Goal: Information Seeking & Learning: Learn about a topic

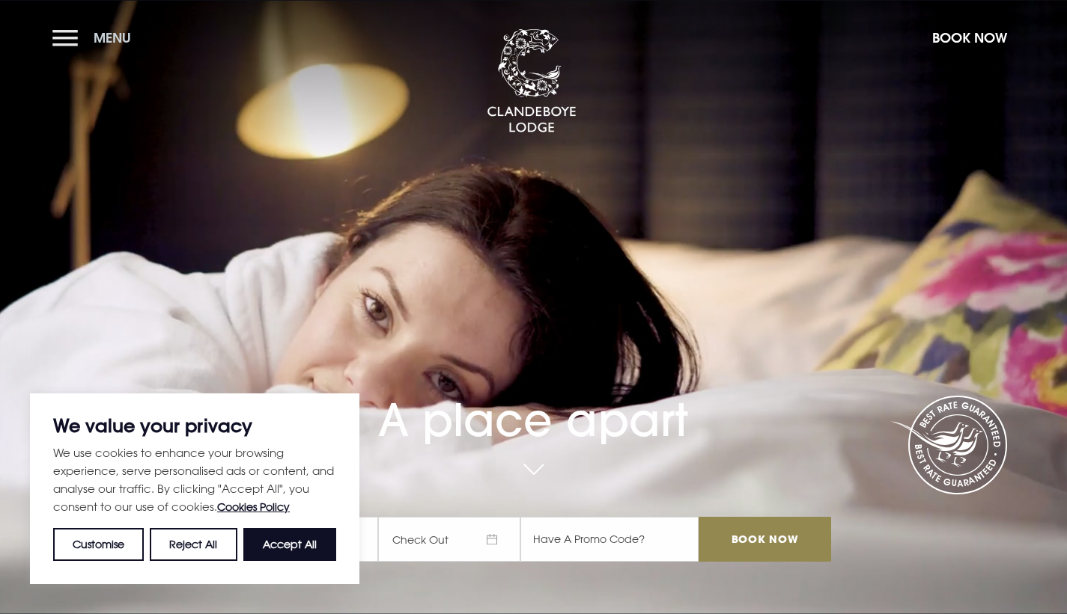
click at [111, 40] on span "Menu" at bounding box center [112, 37] width 37 height 17
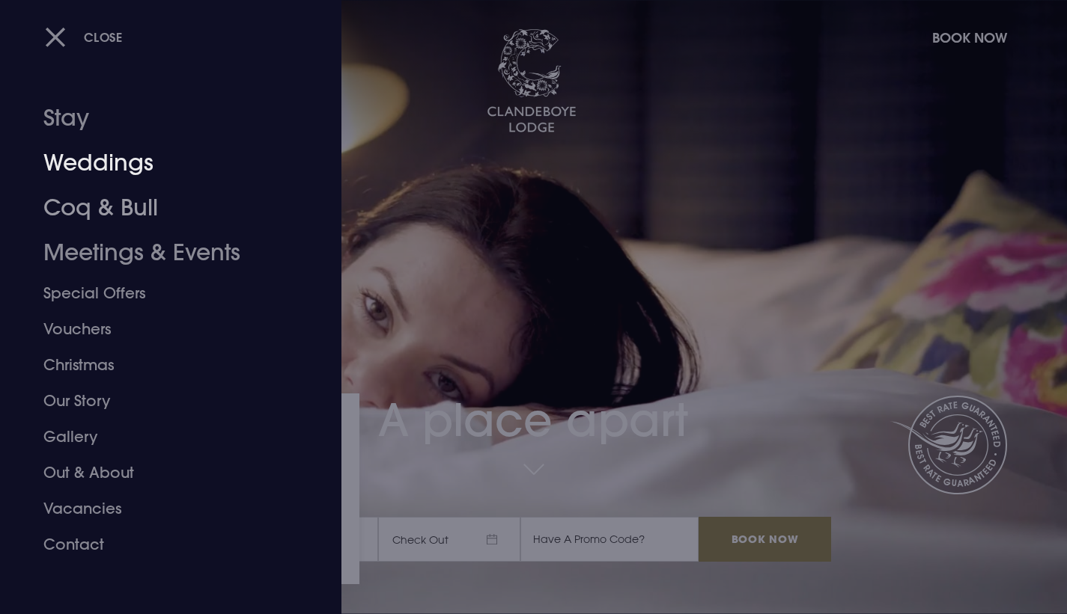
click at [102, 165] on link "Weddings" at bounding box center [161, 163] width 237 height 45
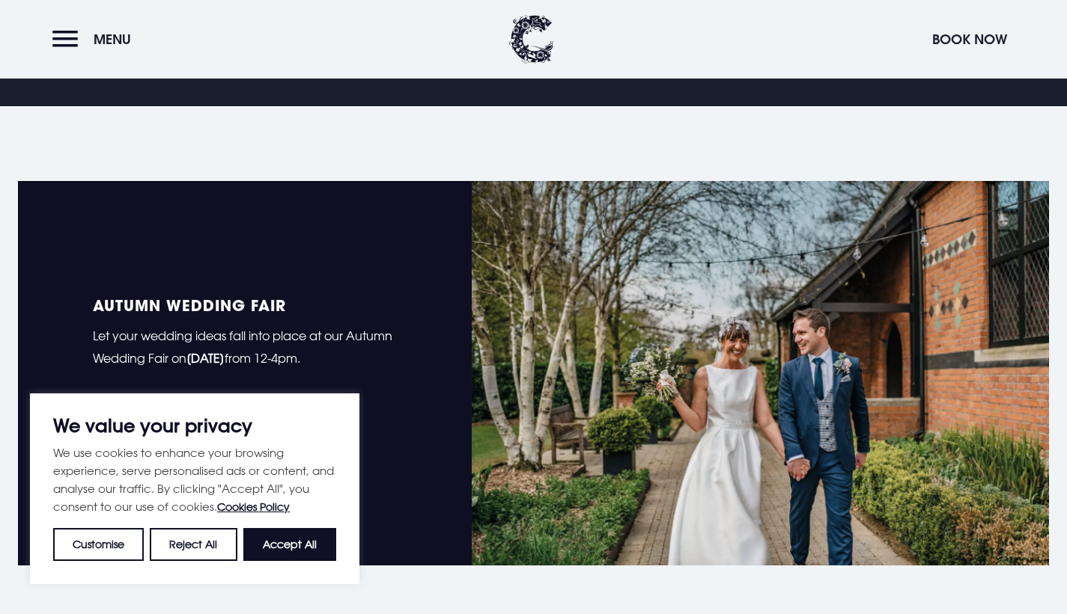
scroll to position [1061, 0]
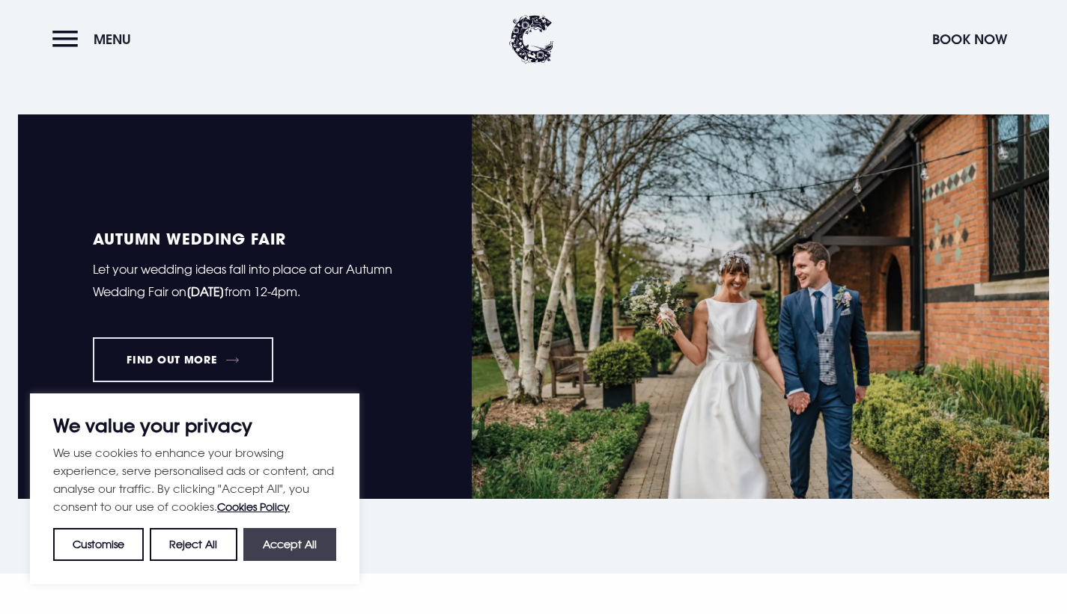
click at [300, 548] on button "Accept All" at bounding box center [289, 544] width 93 height 33
checkbox input "true"
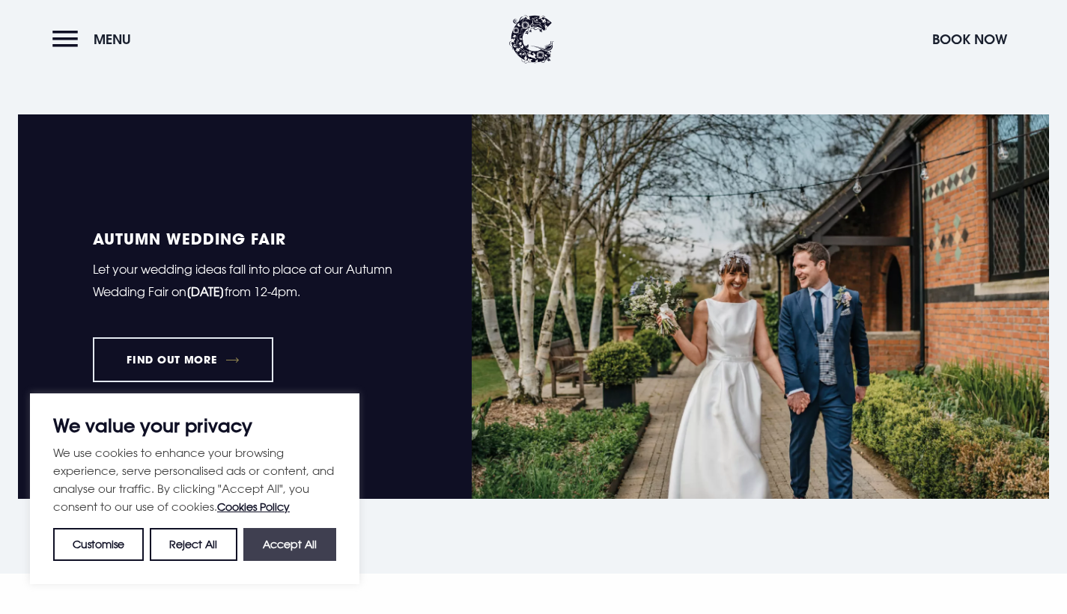
checkbox input "true"
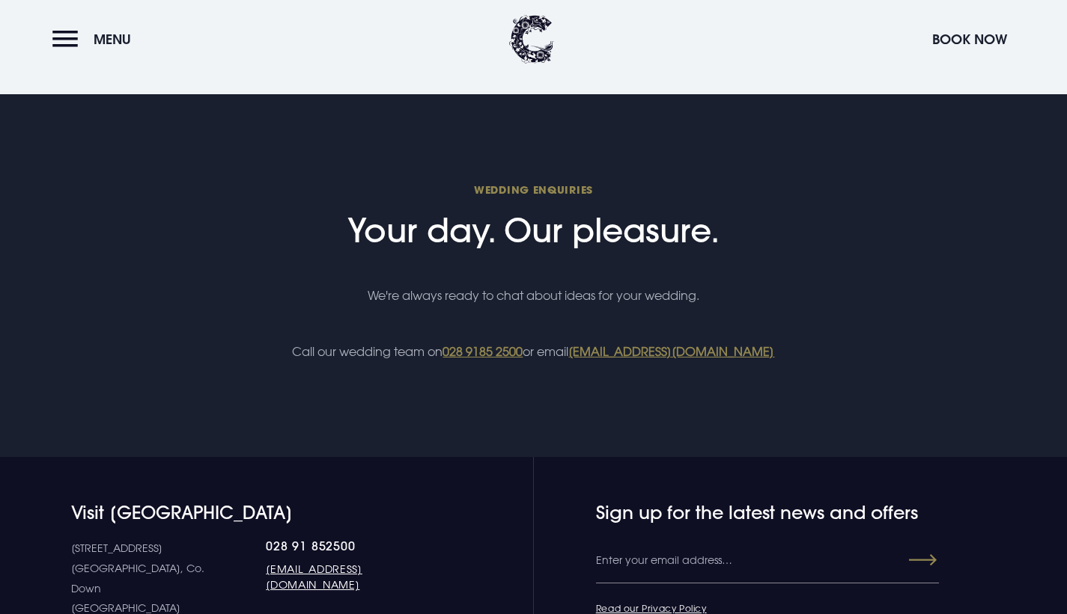
scroll to position [5604, 0]
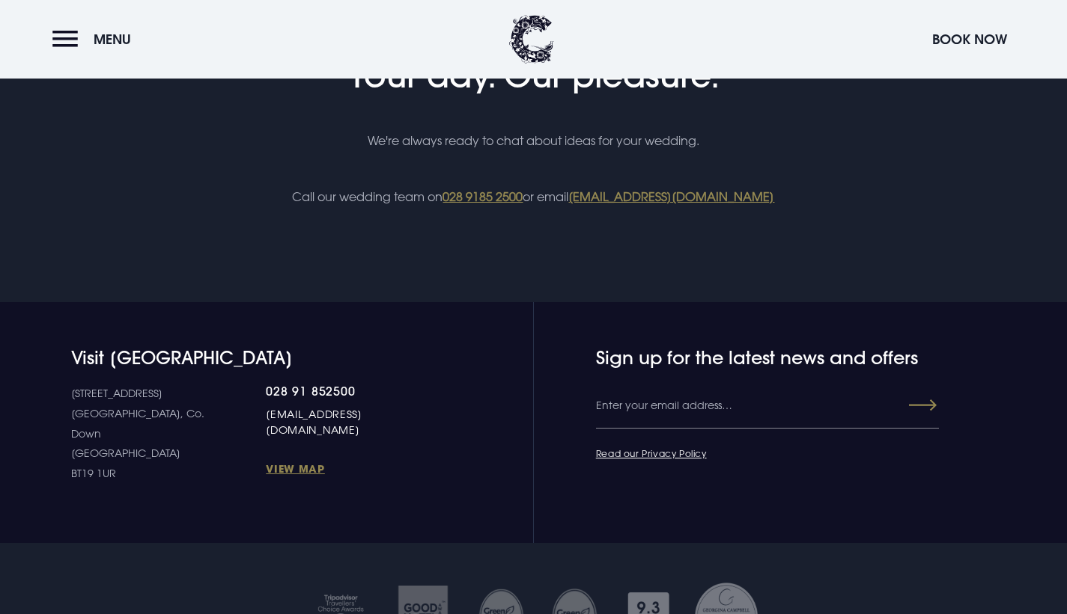
drag, startPoint x: 417, startPoint y: 415, endPoint x: 212, endPoint y: 418, distance: 205.1
click at [212, 418] on div "[STREET_ADDRESS] Down [GEOGRAPHIC_DATA] BT19 1UR 028 91 852500 [EMAIL_ADDRESS][…" at bounding box center [254, 434] width 366 height 100
copy link "[EMAIL_ADDRESS][DOMAIN_NAME]"
